Goal: Information Seeking & Learning: Learn about a topic

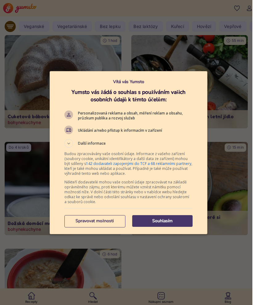
click at [165, 220] on p "Souhlasím" at bounding box center [162, 221] width 60 height 6
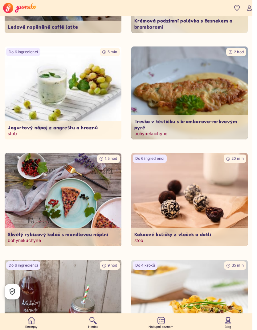
scroll to position [736, 0]
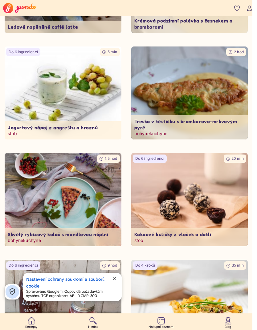
click at [119, 280] on div "Nastavení ochrany soukromí a souborů cookie Spravováno Googlem. Odpovídá požada…" at bounding box center [72, 287] width 98 height 28
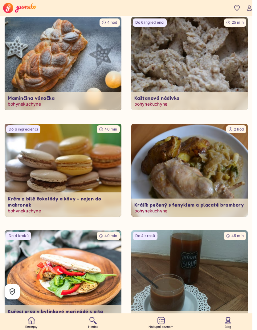
scroll to position [1192, 0]
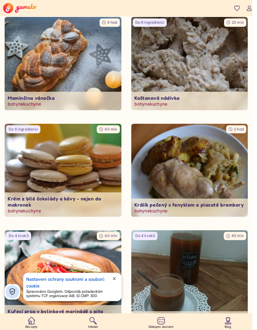
click at [91, 198] on img at bounding box center [63, 170] width 122 height 98
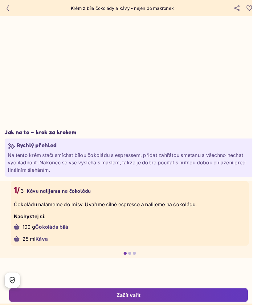
scroll to position [758, 0]
click at [128, 255] on div at bounding box center [129, 253] width 3 height 3
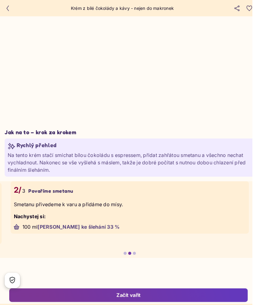
click at [133, 255] on div at bounding box center [134, 253] width 3 height 3
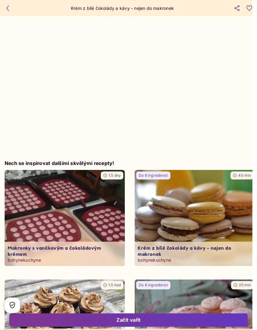
scroll to position [1083, 0]
click at [158, 252] on p "Krém z bílé čokolády a kávy - nejen do makronek" at bounding box center [195, 250] width 114 height 12
click at [160, 250] on p "Krém z bílé čokolády a kávy - nejen do makronek" at bounding box center [195, 250] width 114 height 12
click at [169, 253] on p "Krém z bílé čokolády a kávy - nejen do makronek" at bounding box center [195, 250] width 114 height 12
click at [161, 258] on p "bohynekuchyne" at bounding box center [195, 260] width 114 height 6
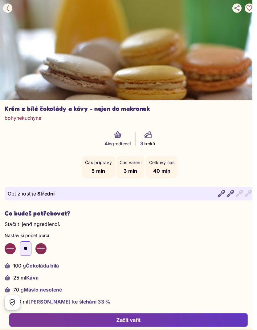
scroll to position [92, 0]
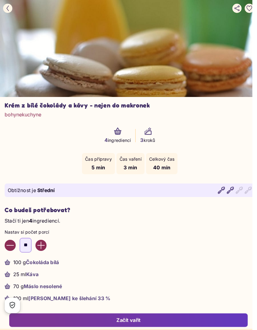
click at [250, 12] on button "button" at bounding box center [248, 8] width 9 height 9
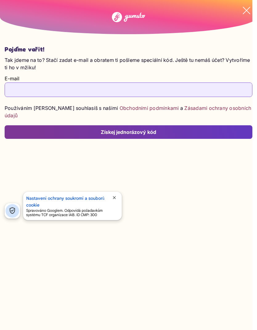
type input "**********"
click at [246, 12] on icon "button" at bounding box center [245, 10] width 7 height 7
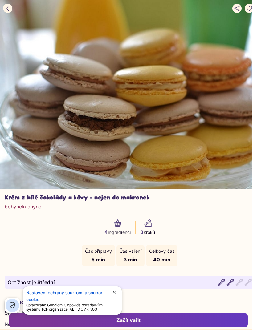
click at [4, 9] on button "button" at bounding box center [7, 8] width 9 height 9
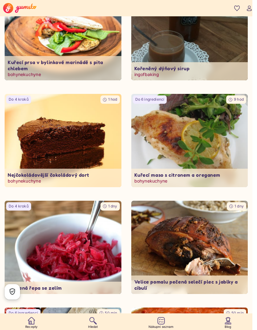
scroll to position [1437, 0]
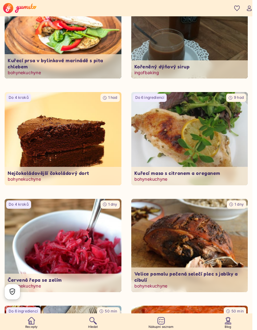
click at [100, 273] on img at bounding box center [63, 245] width 122 height 98
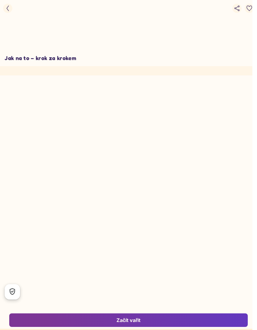
type input "*"
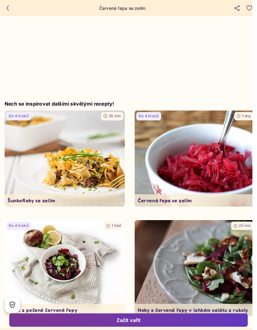
scroll to position [1283, 0]
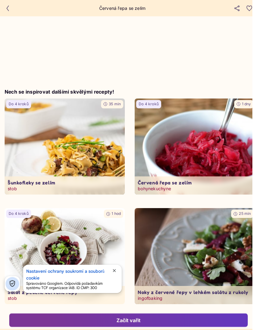
click at [8, 9] on icon "button" at bounding box center [8, 9] width 6 height 6
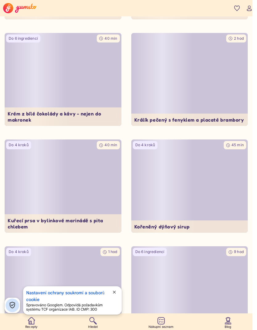
scroll to position [1437, 0]
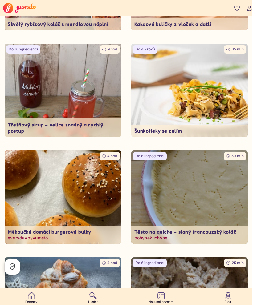
scroll to position [951, 0]
